Goal: Navigation & Orientation: Find specific page/section

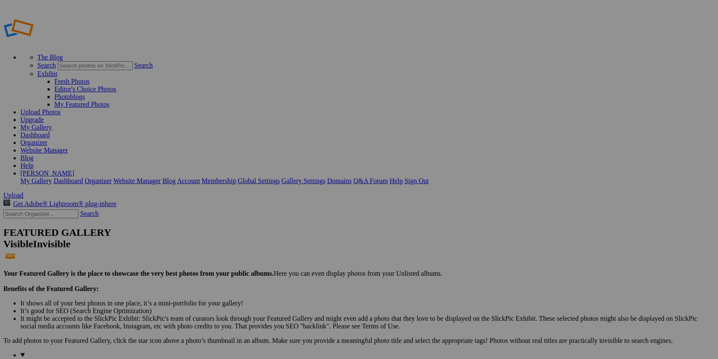
click at [68, 146] on link "Website Manager" at bounding box center [44, 149] width 48 height 7
click at [52, 123] on link "My Gallery" at bounding box center [35, 126] width 31 height 7
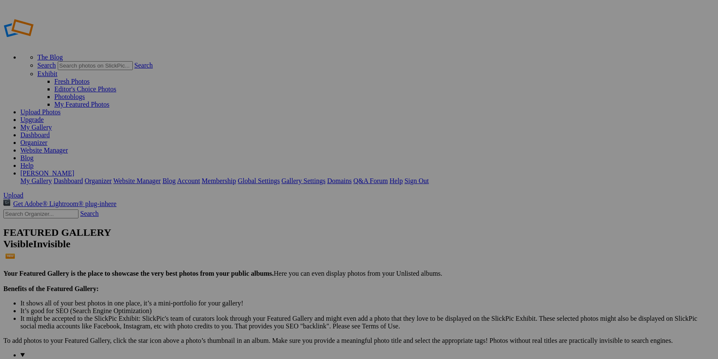
click at [50, 131] on link "Dashboard" at bounding box center [34, 134] width 29 height 7
click at [429, 177] on link "Sign Out" at bounding box center [416, 180] width 24 height 7
